Goal: Navigation & Orientation: Understand site structure

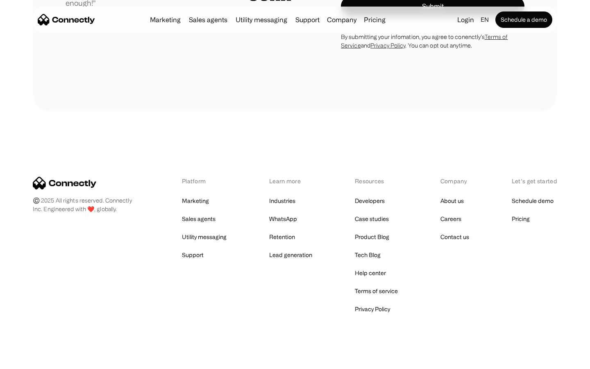
scroll to position [2322, 0]
